Goal: Check status: Check status

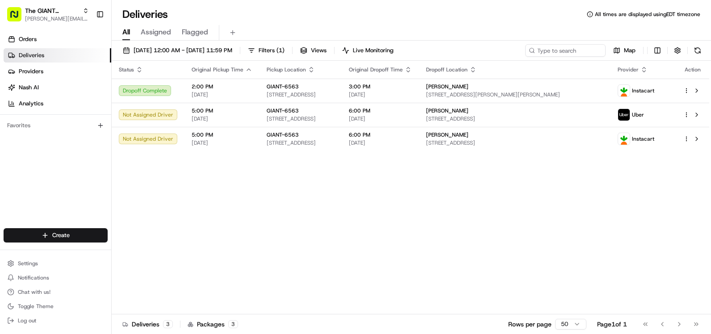
drag, startPoint x: 0, startPoint y: 0, endPoint x: 495, endPoint y: 216, distance: 539.9
click at [496, 218] on div "Status Original Pickup Time Pickup Location Original Dropoff Time Dropoff Locat…" at bounding box center [410, 188] width 597 height 254
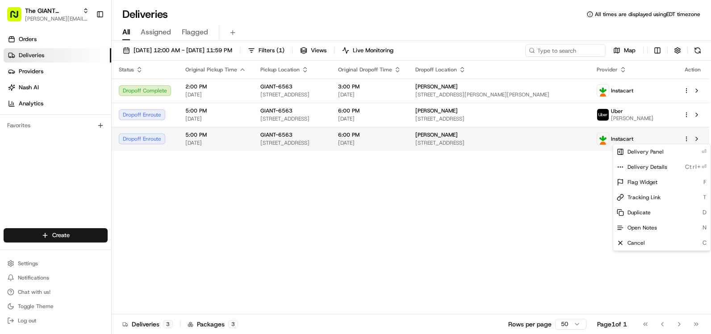
click at [685, 137] on html "The GIANT Company [EMAIL_ADDRESS][PERSON_NAME][DOMAIN_NAME] Toggle Sidebar Orde…" at bounding box center [355, 167] width 711 height 334
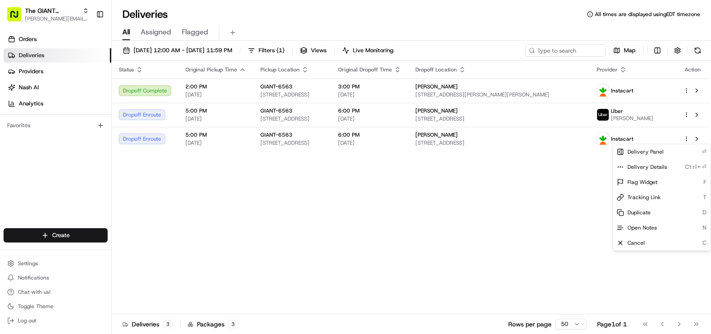
click at [489, 177] on html "The GIANT Company kaitlyn.himelright@giantmartins.com Toggle Sidebar Orders Del…" at bounding box center [355, 167] width 711 height 334
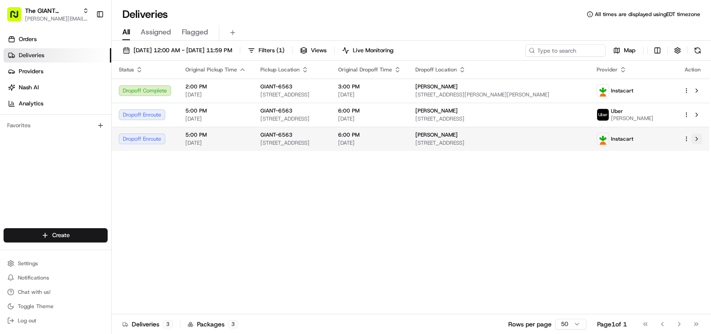
click at [694, 138] on button at bounding box center [696, 138] width 11 height 11
